Goal: Navigation & Orientation: Find specific page/section

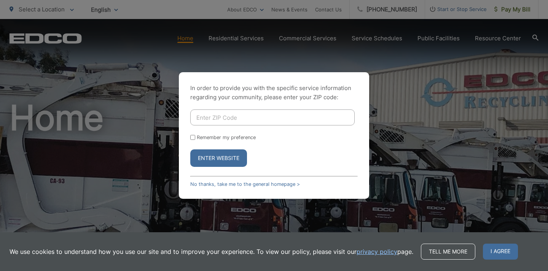
click at [271, 117] on input "Enter ZIP Code" at bounding box center [272, 118] width 164 height 16
click at [270, 118] on input "Enter ZIP Code" at bounding box center [272, 118] width 164 height 16
type input "92103"
click at [197, 139] on label "Remember my preference" at bounding box center [226, 138] width 59 height 6
click at [195, 139] on input "Remember my preference" at bounding box center [192, 137] width 5 height 5
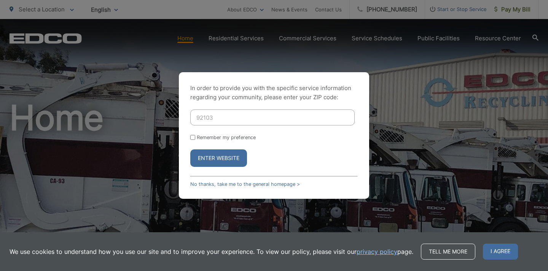
checkbox input "true"
click at [221, 167] on div "In order to provide you with the specific service information regarding your co…" at bounding box center [274, 135] width 190 height 127
click at [223, 163] on button "Enter Website" at bounding box center [218, 159] width 57 height 18
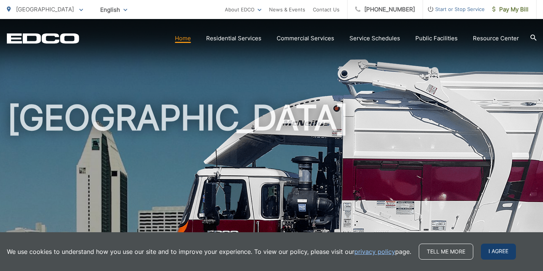
click at [497, 249] on span "I agree" at bounding box center [497, 252] width 35 height 16
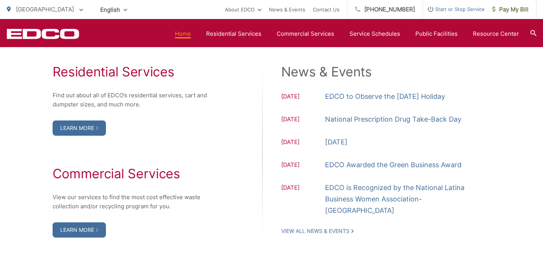
scroll to position [929, 0]
